Goal: Transaction & Acquisition: Obtain resource

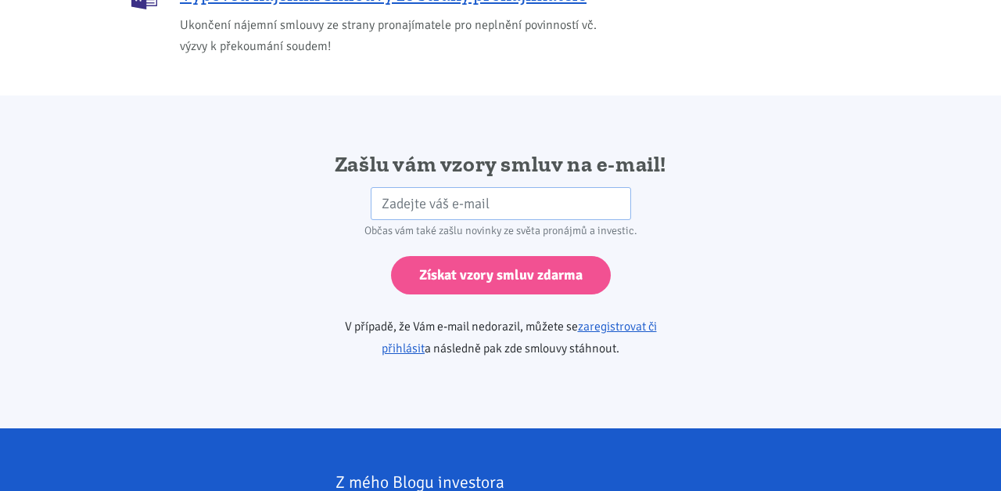
scroll to position [2613, 0]
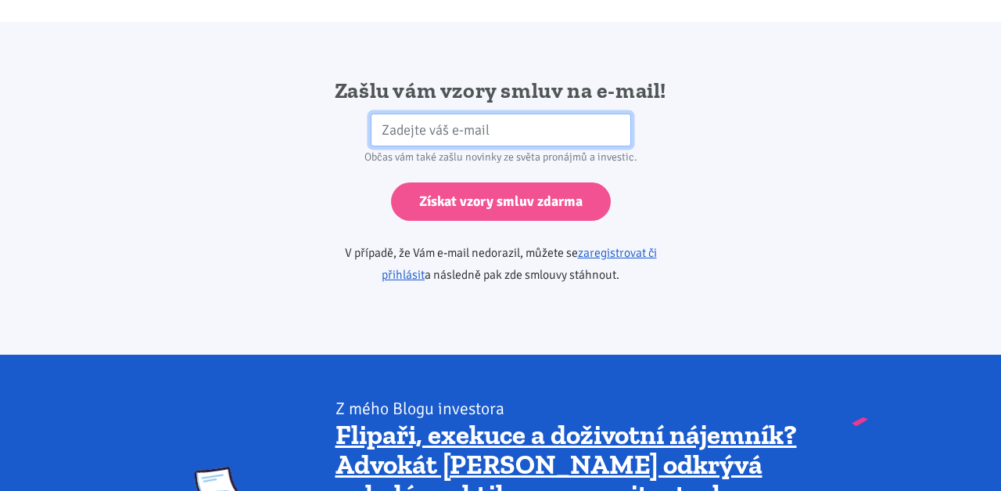
click at [529, 113] on input "email" at bounding box center [501, 130] width 261 height 34
type input "[PERSON_NAME][EMAIL_ADDRESS][PERSON_NAME][DOMAIN_NAME]"
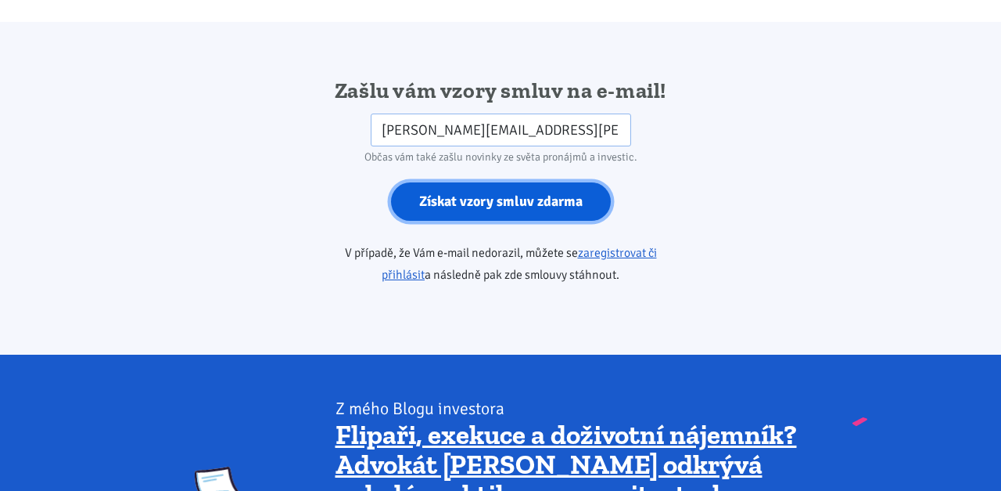
click at [559, 182] on input "Získat vzory smluv zdarma" at bounding box center [501, 201] width 220 height 38
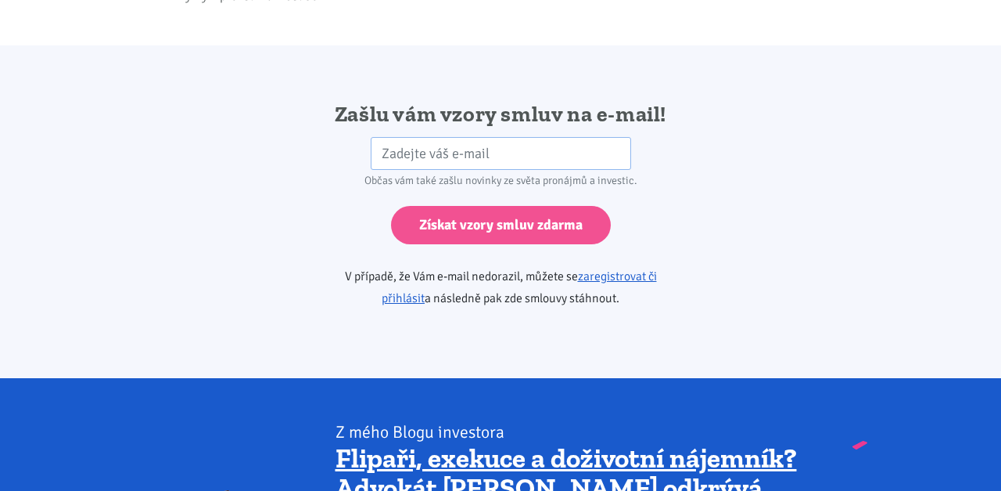
scroll to position [2607, 0]
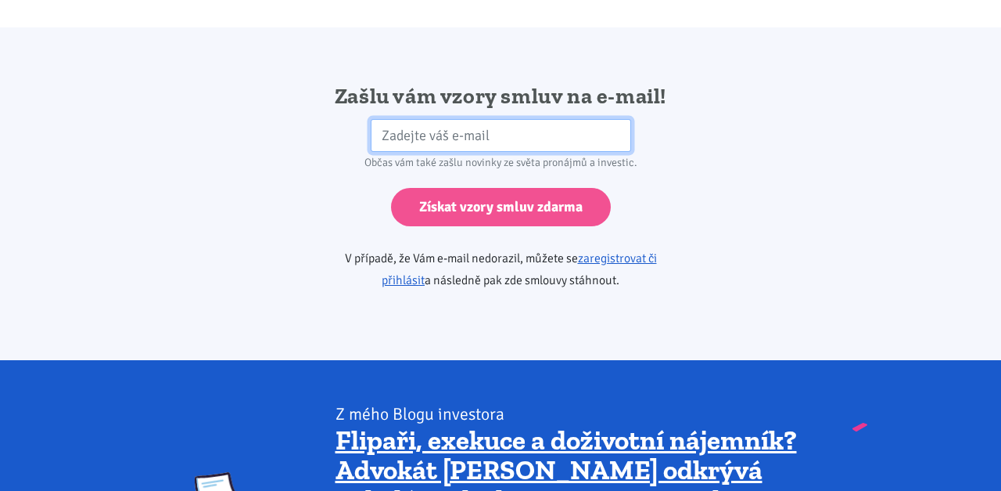
click at [530, 119] on input "email" at bounding box center [501, 136] width 261 height 34
type input "volarova.petra@centrum.cz"
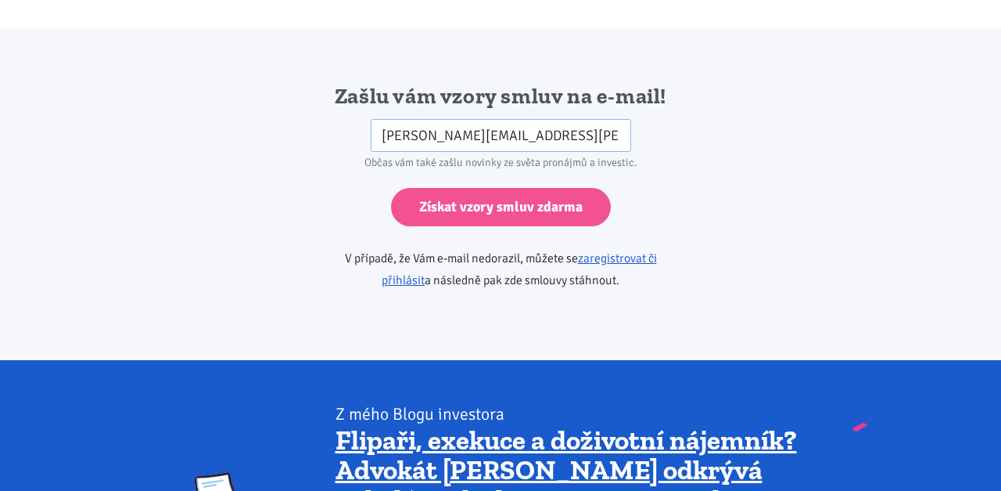
click at [559, 199] on input "Získat vzory smluv zdarma" at bounding box center [501, 207] width 220 height 38
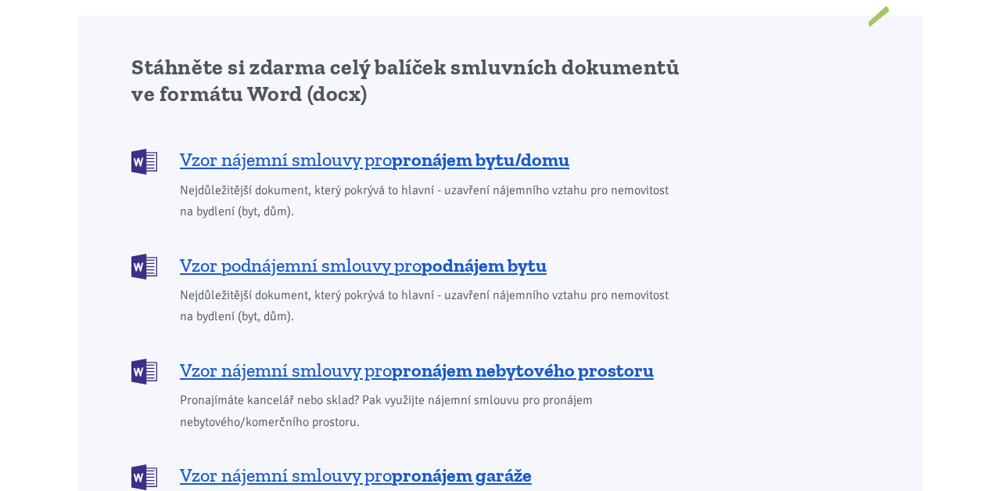
scroll to position [1323, 0]
click at [531, 148] on b "pronájem bytu/domu" at bounding box center [481, 159] width 178 height 23
